Goal: Information Seeking & Learning: Find specific fact

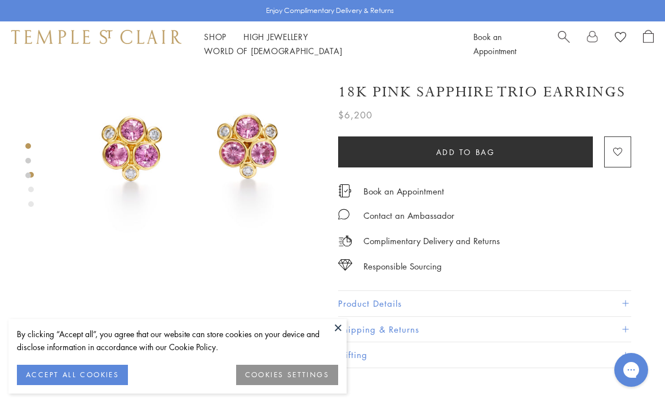
scroll to position [59, 0]
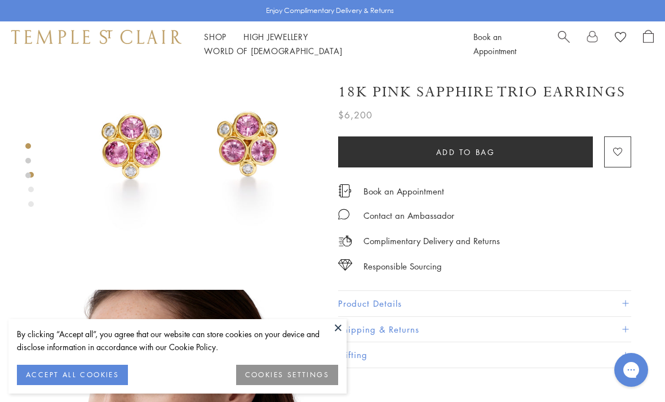
click at [569, 296] on button "Product Details" at bounding box center [484, 303] width 293 height 25
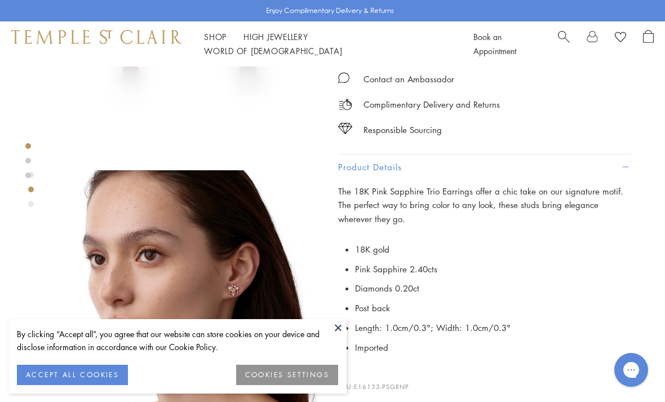
scroll to position [200, 0]
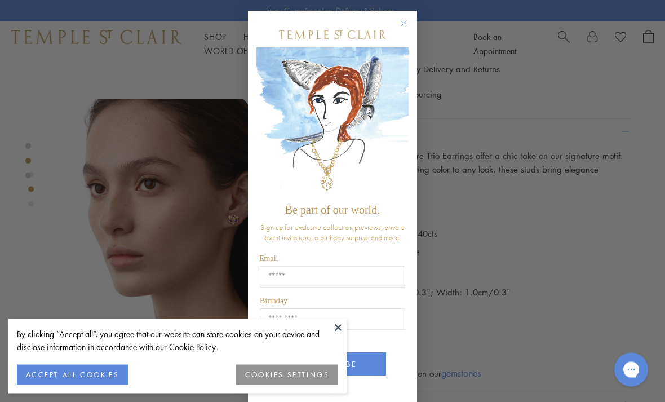
click at [399, 31] on circle "Close dialog" at bounding box center [405, 24] width 14 height 14
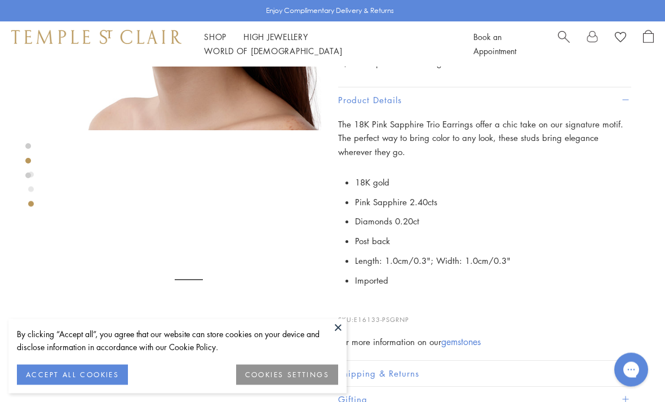
scroll to position [483, 0]
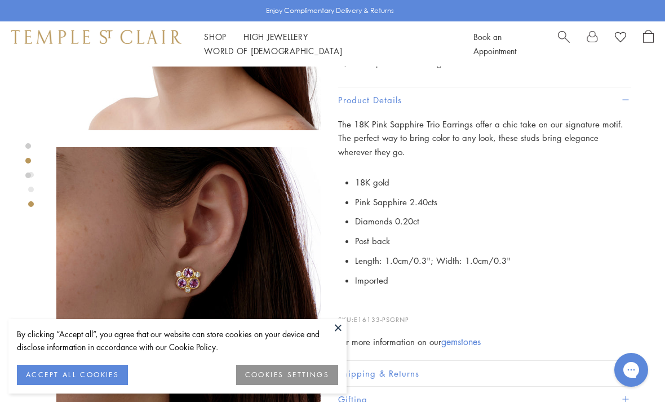
click at [337, 336] on button at bounding box center [338, 327] width 17 height 17
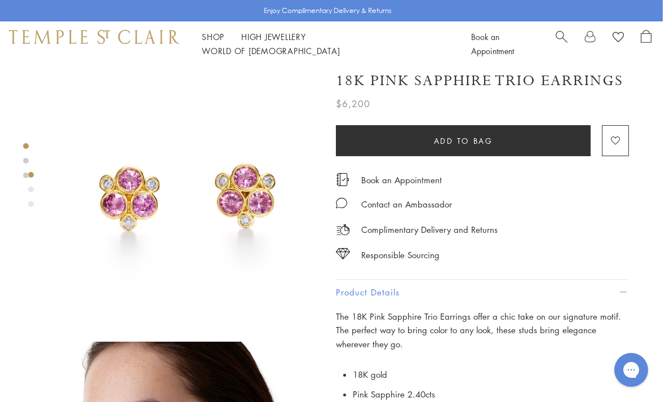
scroll to position [0, 2]
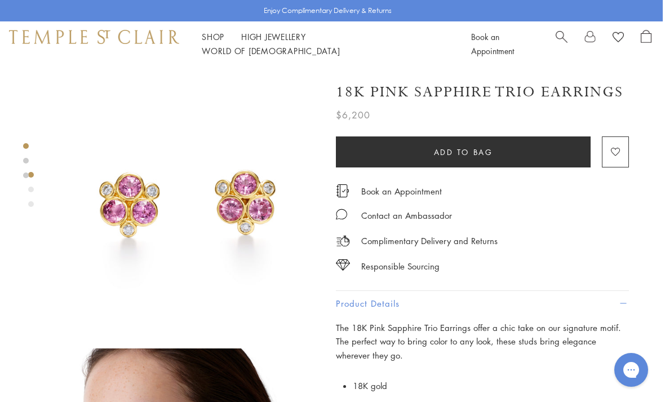
click at [365, 100] on h1 "18K Pink Sapphire Trio Earrings" at bounding box center [480, 92] width 288 height 20
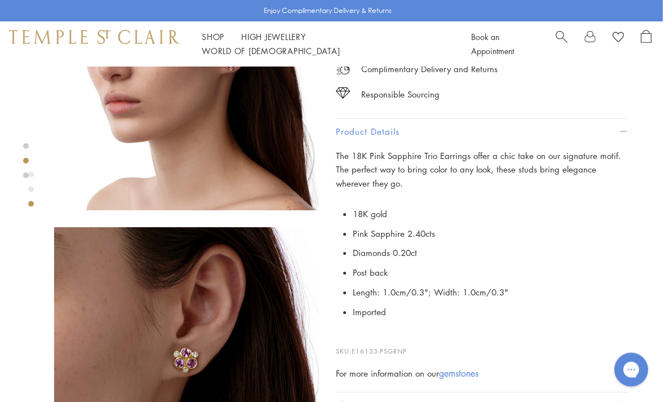
scroll to position [403, 2]
copy p "E16133-PSGRNP"
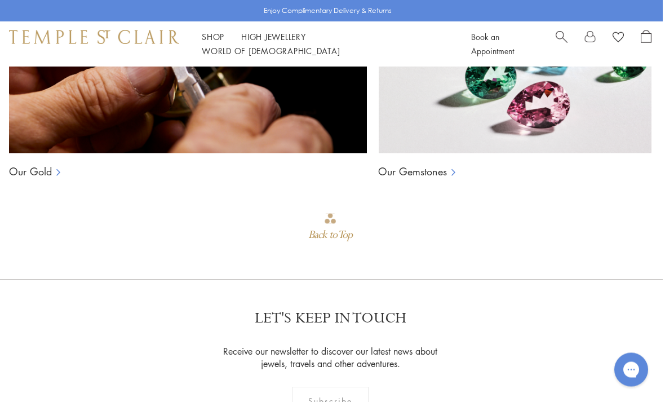
scroll to position [1417, 2]
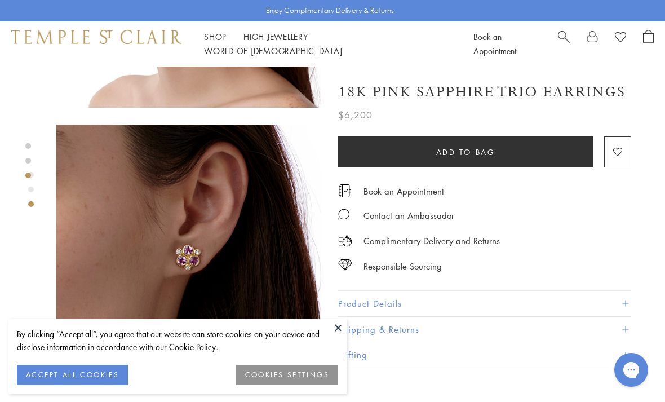
scroll to position [651, 0]
